Goal: Connect with others: Connect with others

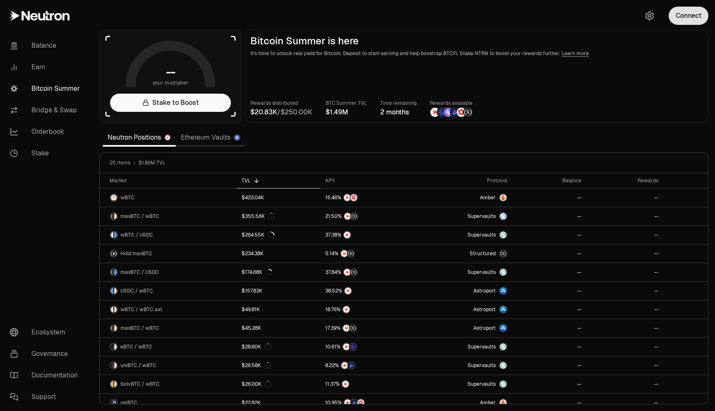
click at [684, 15] on button "Connect" at bounding box center [689, 16] width 40 height 18
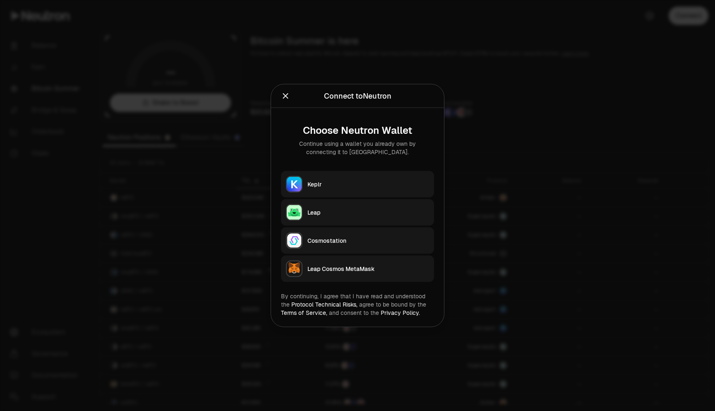
click at [337, 179] on button "Keplr" at bounding box center [357, 184] width 153 height 26
